Goal: Task Accomplishment & Management: Manage account settings

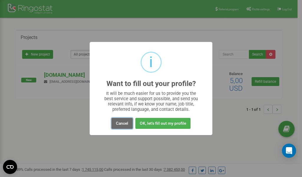
click at [123, 122] on button "Cancel" at bounding box center [121, 123] width 21 height 11
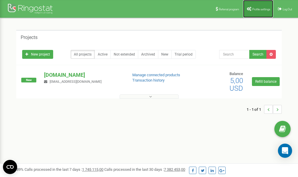
click at [250, 7] on link "Profile settings" at bounding box center [258, 9] width 30 height 18
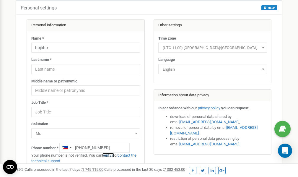
click at [110, 155] on link "verify it" at bounding box center [108, 155] width 12 height 4
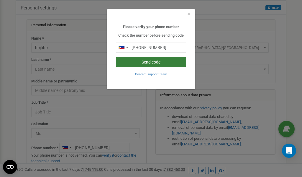
click at [147, 63] on button "Send code" at bounding box center [151, 62] width 70 height 10
